Goal: Use online tool/utility

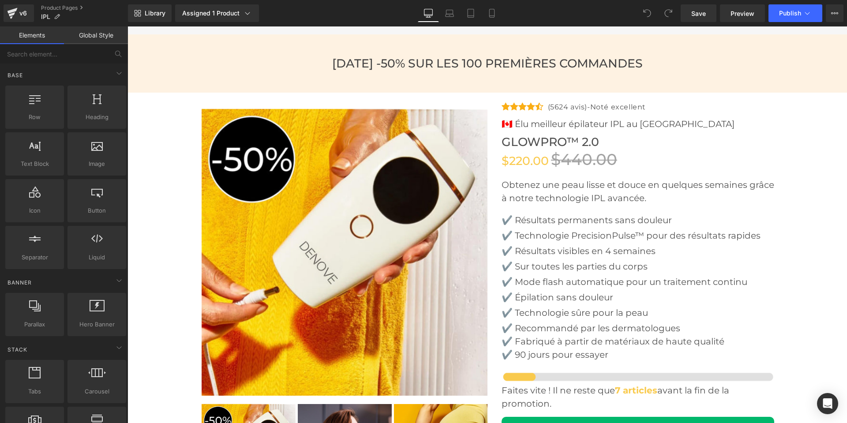
scroll to position [2648, 0]
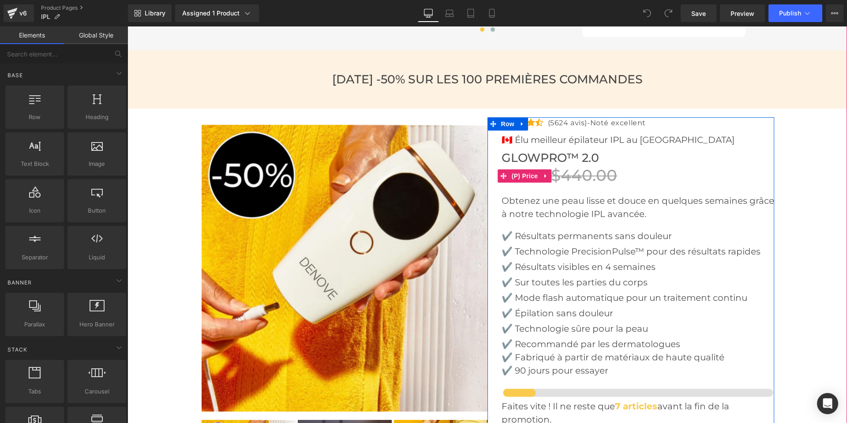
click at [572, 180] on span "$440.00" at bounding box center [584, 175] width 66 height 19
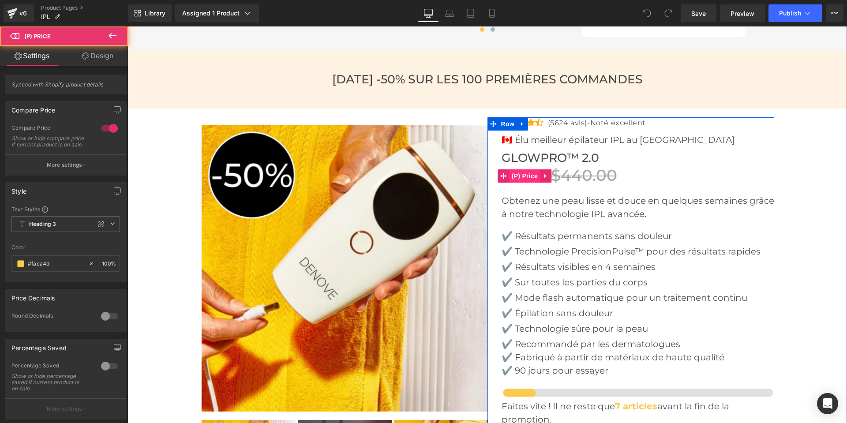
click at [524, 178] on span "(P) Price" at bounding box center [525, 175] width 31 height 13
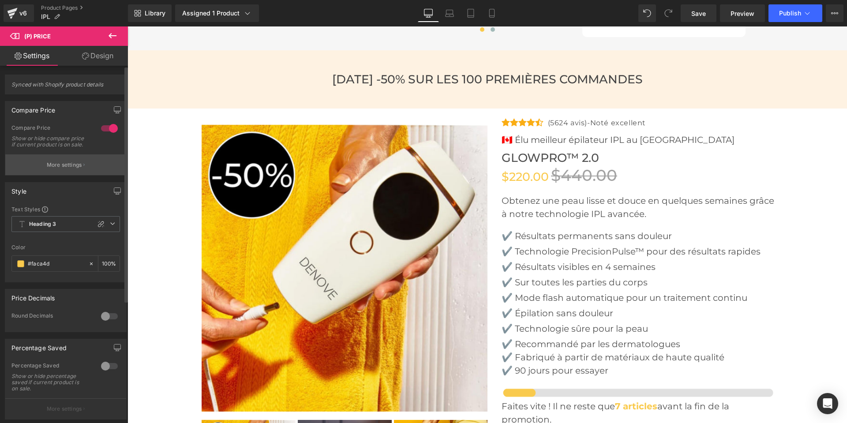
click at [58, 167] on p "More settings" at bounding box center [64, 165] width 35 height 8
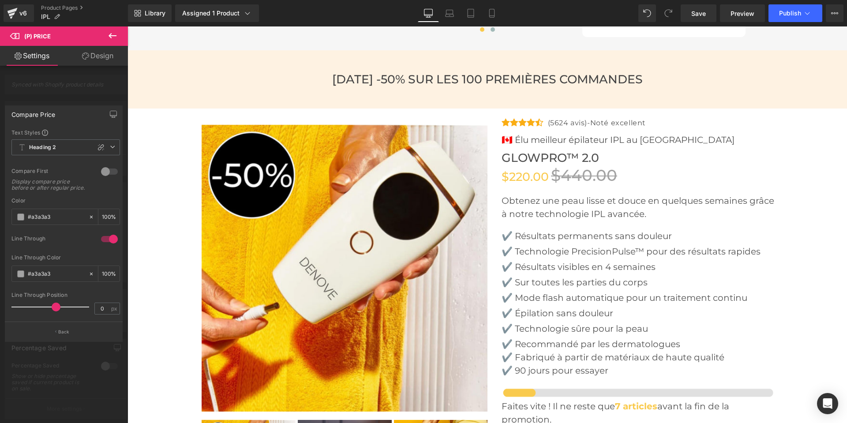
click at [53, 306] on span at bounding box center [56, 307] width 9 height 9
click at [72, 153] on span "Heading 2" at bounding box center [65, 147] width 109 height 16
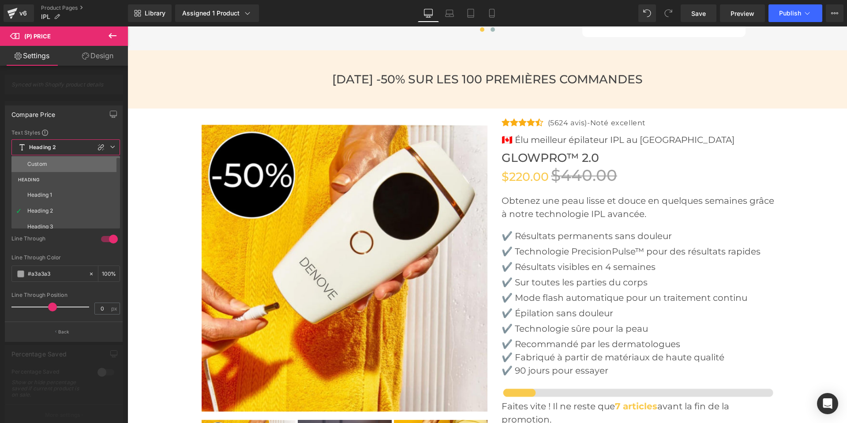
click at [68, 164] on li "Custom" at bounding box center [67, 164] width 113 height 16
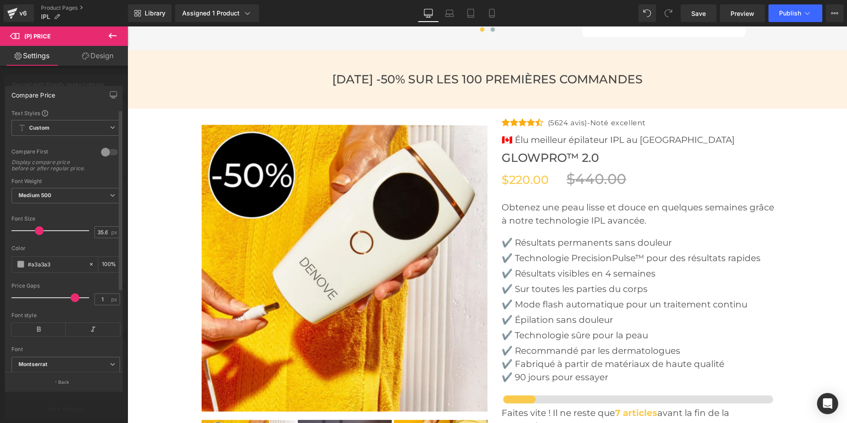
click at [38, 235] on span at bounding box center [39, 230] width 9 height 9
drag, startPoint x: 70, startPoint y: 303, endPoint x: 25, endPoint y: 299, distance: 45.2
click at [25, 299] on div at bounding box center [52, 298] width 73 height 18
click at [43, 235] on span at bounding box center [41, 230] width 9 height 9
click at [691, 19] on link "Save" at bounding box center [699, 13] width 36 height 18
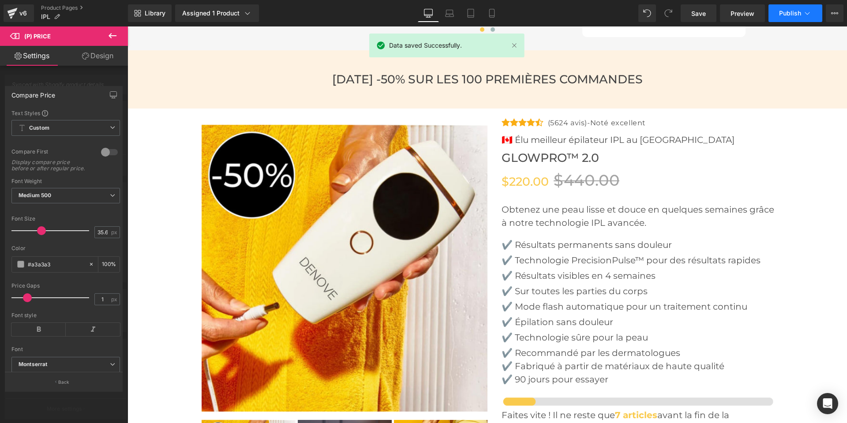
click at [791, 11] on span "Publish" at bounding box center [790, 13] width 22 height 7
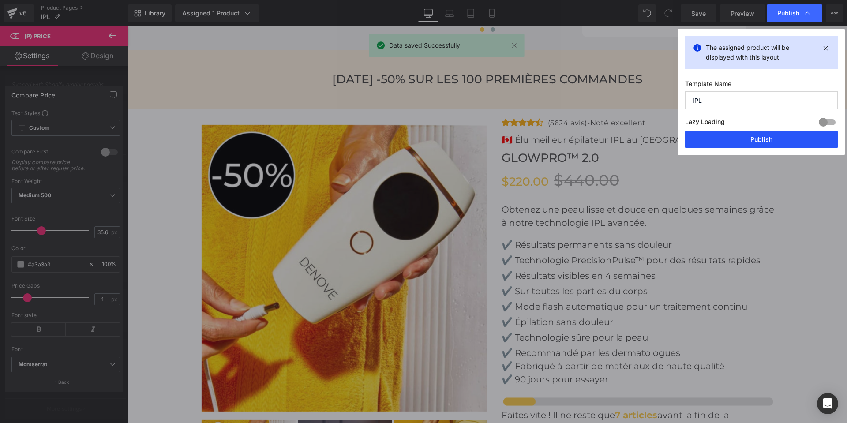
drag, startPoint x: 745, startPoint y: 137, endPoint x: 612, endPoint y: 102, distance: 137.3
click at [745, 137] on button "Publish" at bounding box center [761, 140] width 153 height 18
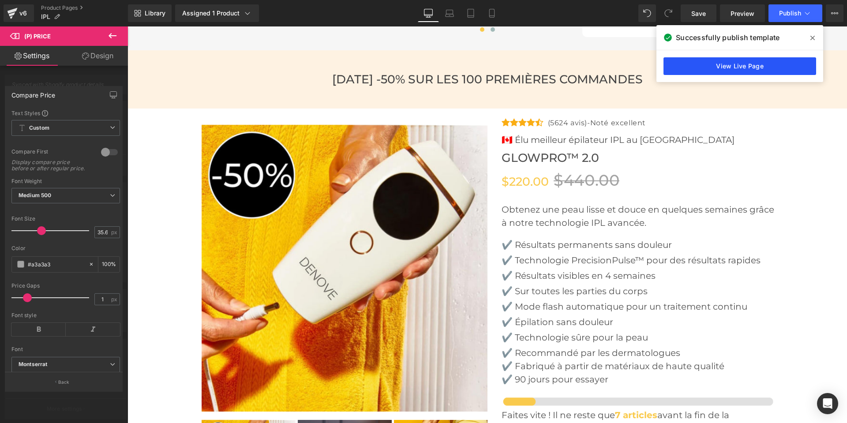
click at [691, 67] on link "View Live Page" at bounding box center [740, 66] width 153 height 18
